Goal: Transaction & Acquisition: Download file/media

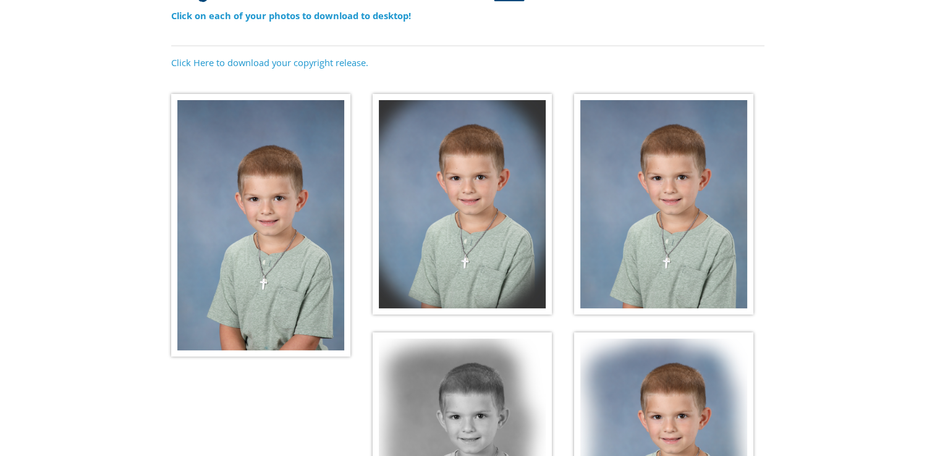
scroll to position [138, 0]
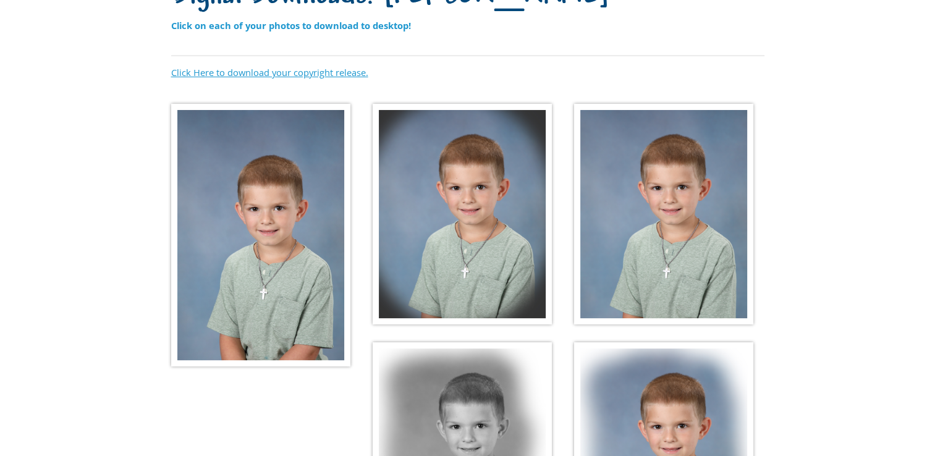
click at [276, 72] on link "Click Here to download your copyright release." at bounding box center [269, 72] width 197 height 12
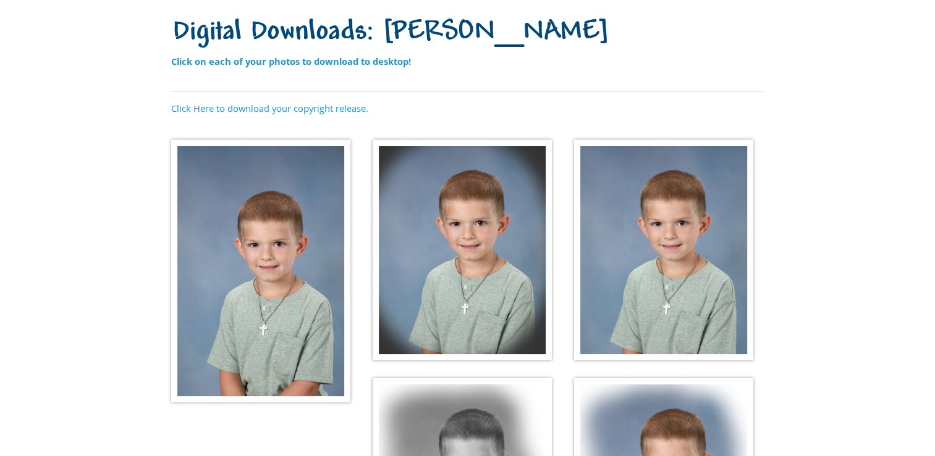
scroll to position [82, 0]
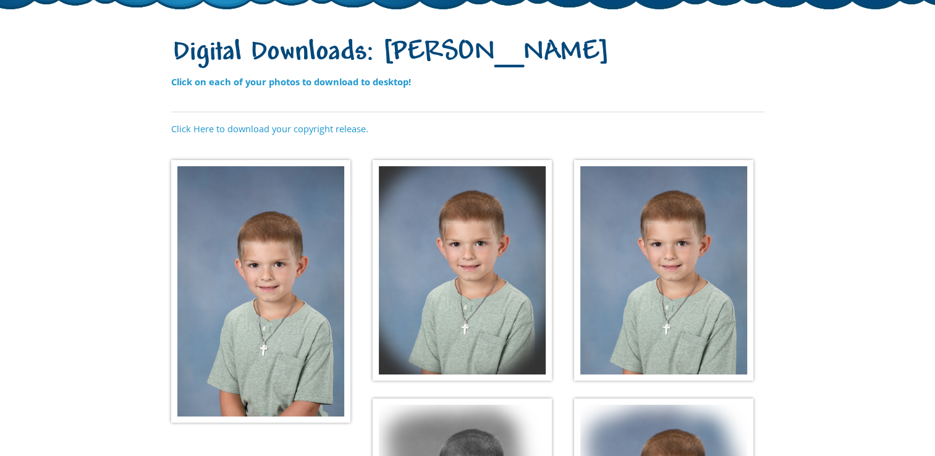
click at [232, 285] on img at bounding box center [260, 291] width 179 height 263
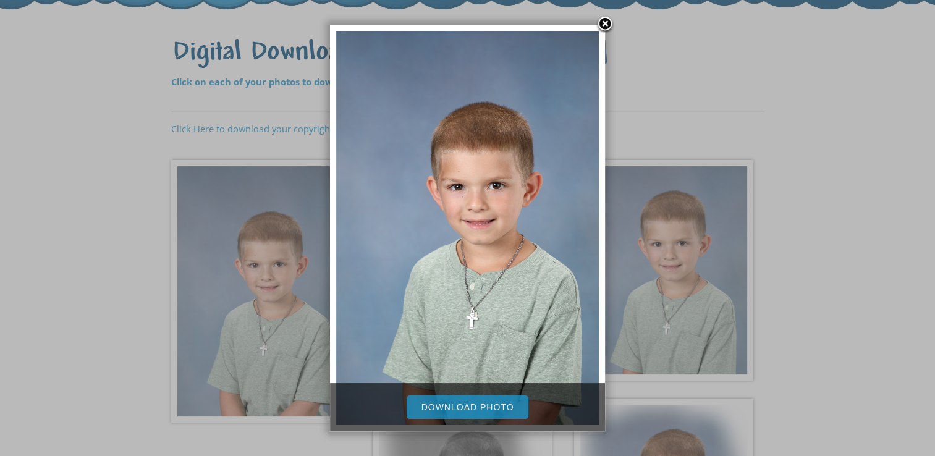
click at [484, 405] on link "Download Photo" at bounding box center [468, 406] width 122 height 23
click at [602, 23] on link at bounding box center [605, 24] width 19 height 19
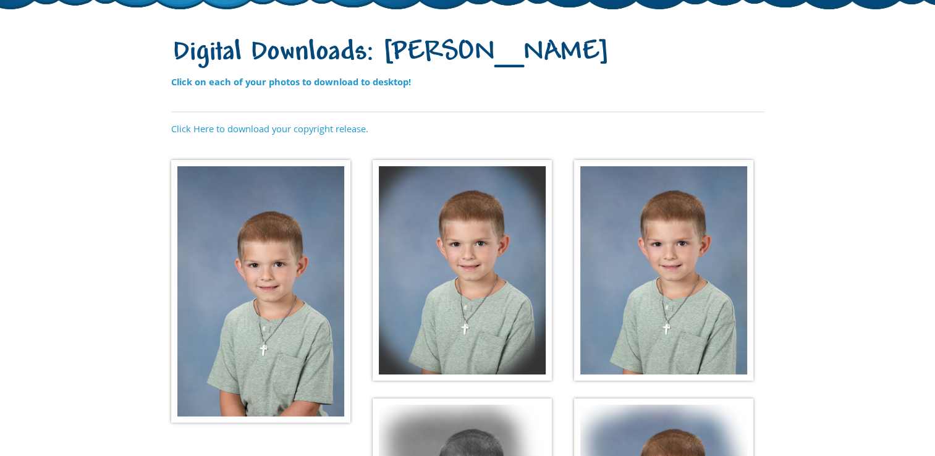
click at [471, 243] on img at bounding box center [462, 270] width 179 height 221
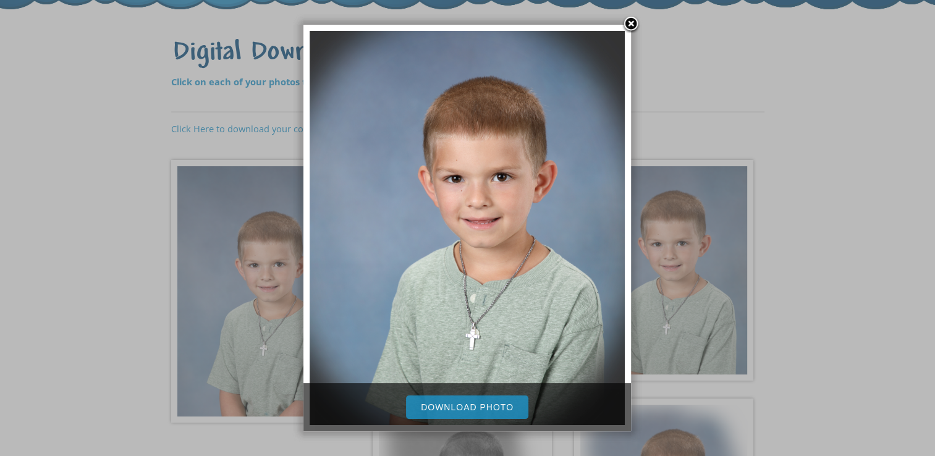
click at [442, 402] on link "Download Photo" at bounding box center [467, 406] width 122 height 23
click at [460, 403] on link "Download Photo" at bounding box center [467, 406] width 122 height 23
click at [632, 23] on link at bounding box center [631, 24] width 19 height 19
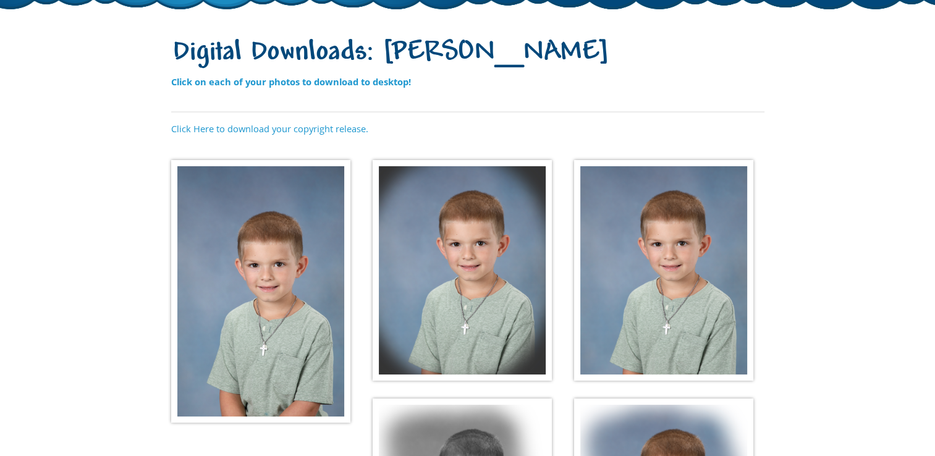
click at [620, 261] on img at bounding box center [663, 270] width 179 height 221
click at [644, 272] on img at bounding box center [663, 270] width 179 height 221
click at [651, 274] on img at bounding box center [663, 270] width 179 height 221
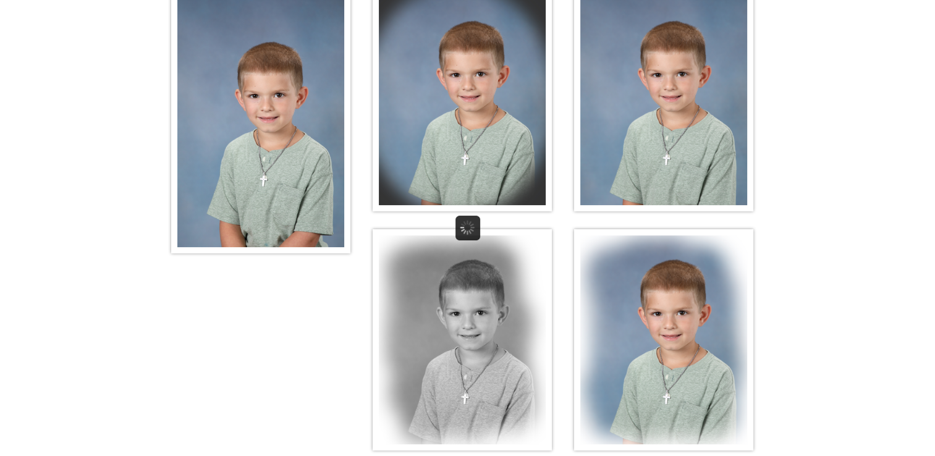
scroll to position [253, 0]
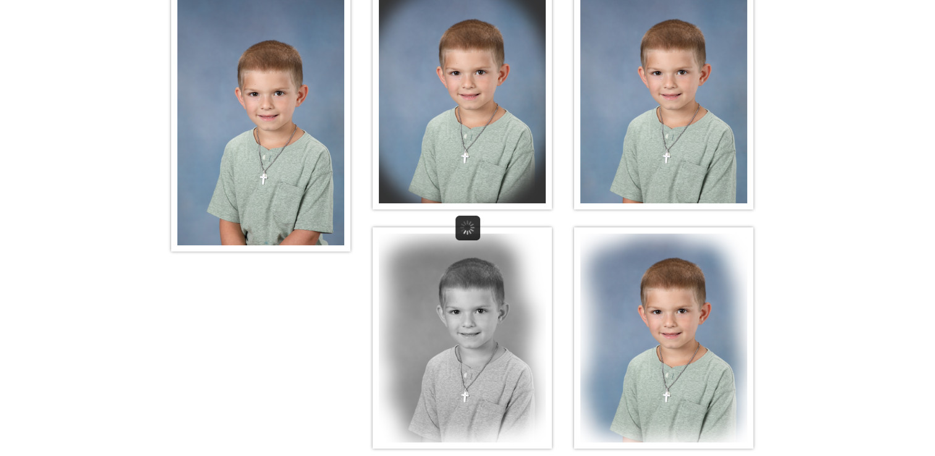
click at [664, 114] on img at bounding box center [663, 99] width 179 height 221
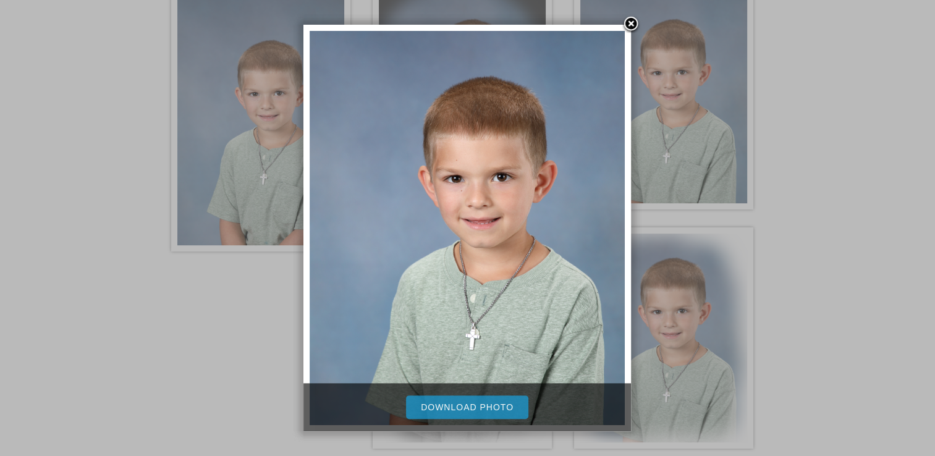
click at [428, 403] on link "Download Photo" at bounding box center [467, 406] width 122 height 23
click at [625, 24] on link at bounding box center [631, 24] width 19 height 19
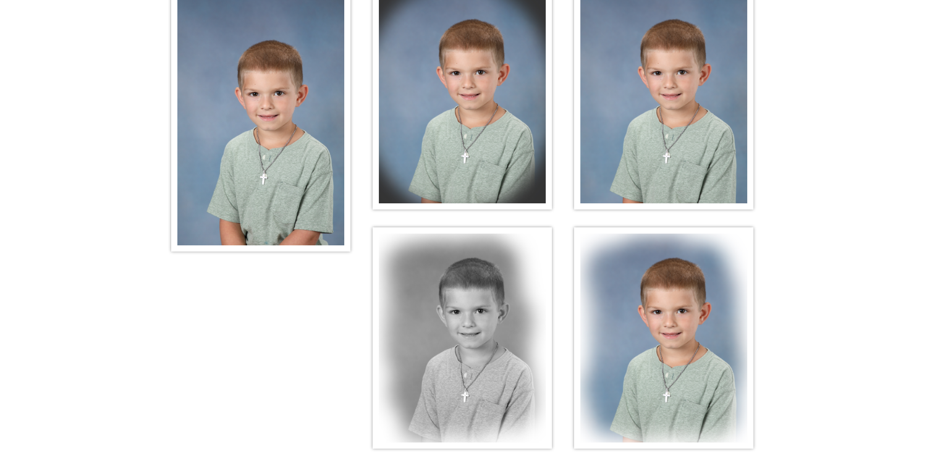
click at [467, 313] on img at bounding box center [462, 337] width 179 height 221
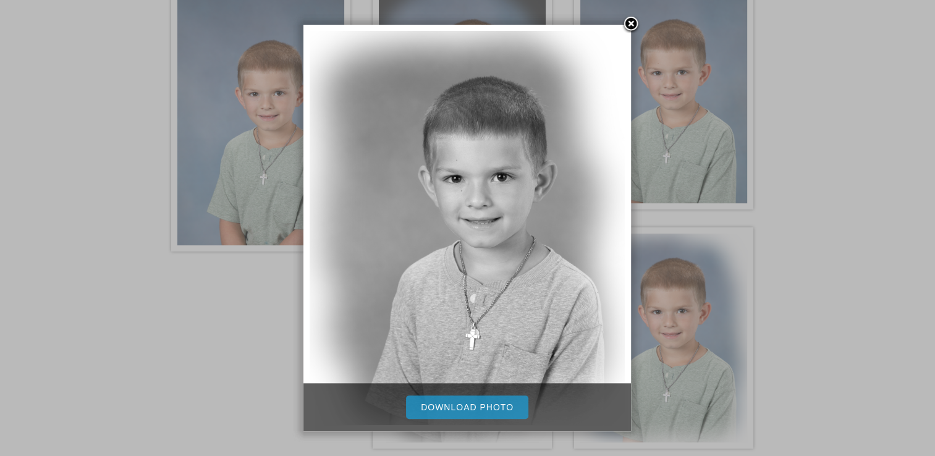
click at [452, 407] on link "Download Photo" at bounding box center [467, 406] width 122 height 23
click at [627, 26] on link at bounding box center [631, 24] width 19 height 19
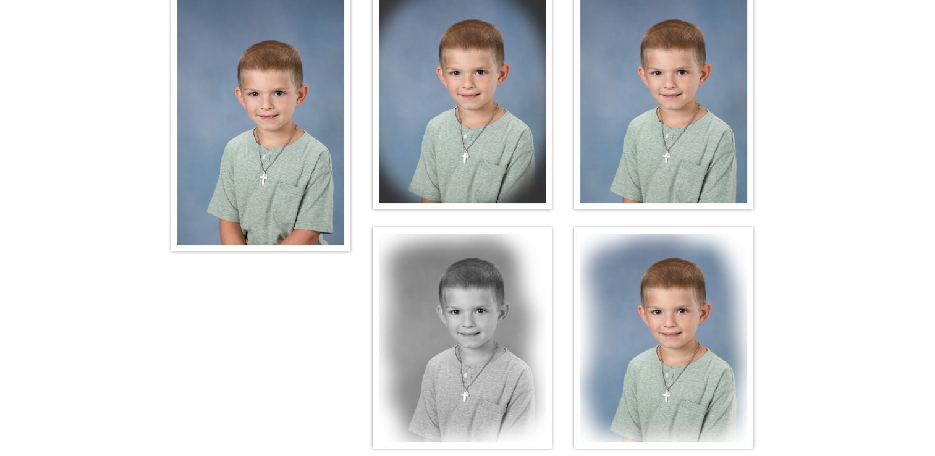
click at [640, 340] on img at bounding box center [663, 337] width 179 height 221
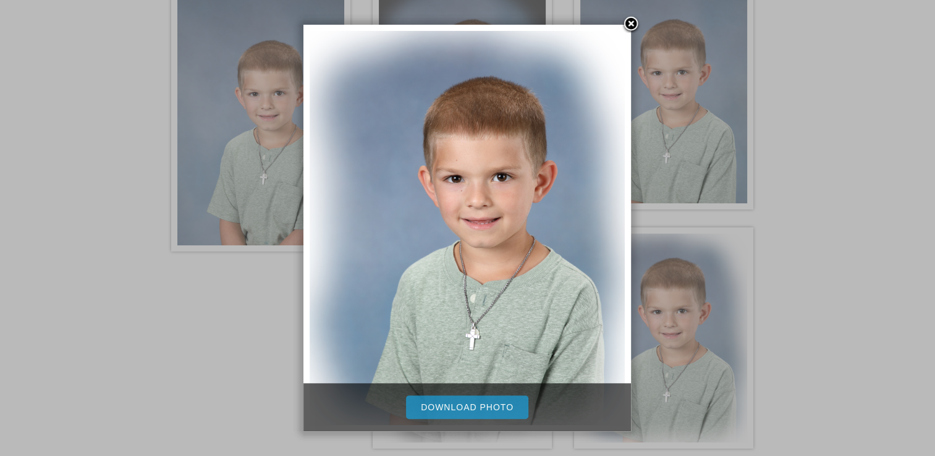
click at [481, 407] on link "Download Photo" at bounding box center [467, 406] width 122 height 23
